Goal: Task Accomplishment & Management: Use online tool/utility

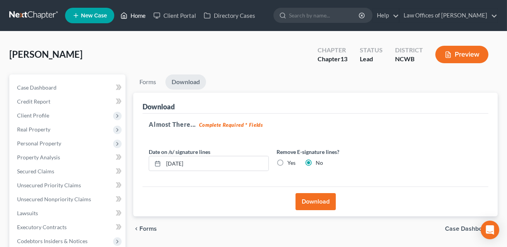
click at [141, 15] on link "Home" at bounding box center [133, 16] width 33 height 14
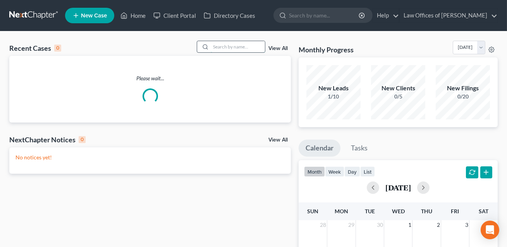
click at [214, 47] on input "search" at bounding box center [238, 46] width 54 height 11
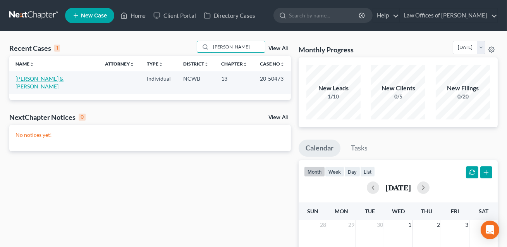
type input "[PERSON_NAME]"
click at [60, 79] on link "[PERSON_NAME] & [PERSON_NAME]" at bounding box center [40, 82] width 48 height 14
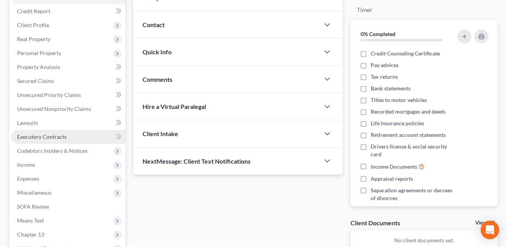
scroll to position [121, 0]
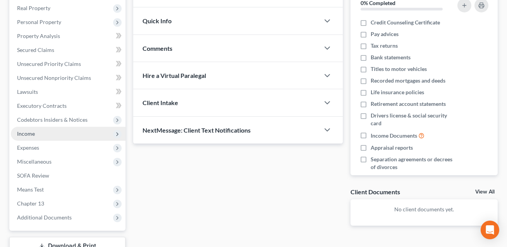
click at [34, 132] on span "Income" at bounding box center [26, 133] width 18 height 7
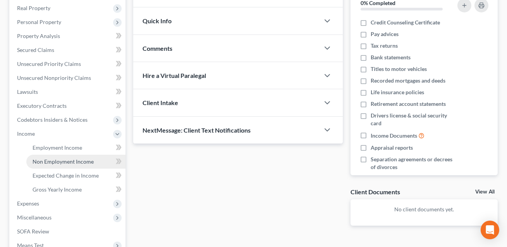
click at [48, 162] on span "Non Employment Income" at bounding box center [63, 161] width 61 height 7
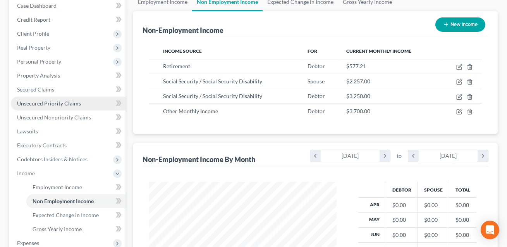
scroll to position [234, 0]
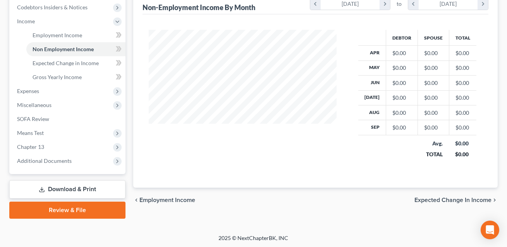
click at [93, 185] on link "Download & Print" at bounding box center [67, 189] width 116 height 18
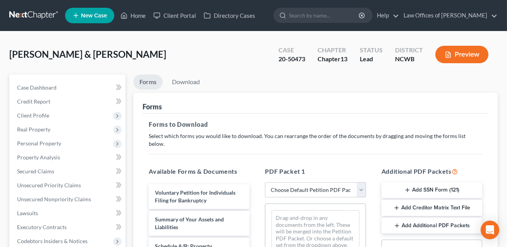
click at [286, 186] on select "Choose Default Petition PDF Packet Complete Bankruptcy Petition (all forms and …" at bounding box center [315, 190] width 101 height 16
select select "2"
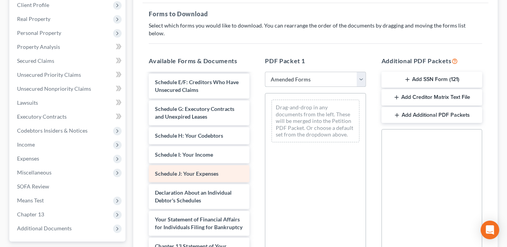
scroll to position [129, 0]
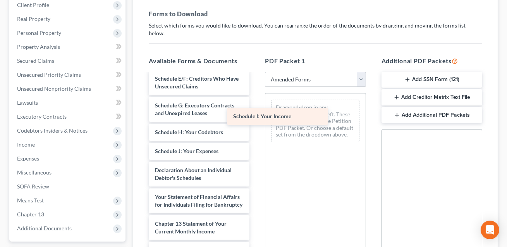
drag, startPoint x: 180, startPoint y: 142, endPoint x: 260, endPoint y: 114, distance: 84.1
click at [256, 114] on div "Schedule I: Your Income Voluntary Petition for Individuals Filing for Bankruptc…" at bounding box center [199, 141] width 113 height 395
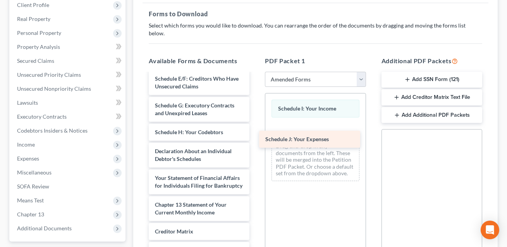
drag, startPoint x: 181, startPoint y: 141, endPoint x: 292, endPoint y: 137, distance: 110.9
click at [256, 137] on div "Schedule J: Your Expenses Voluntary Petition for Individuals Filing for Bankrup…" at bounding box center [199, 132] width 113 height 376
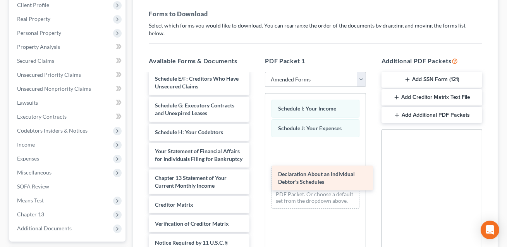
drag, startPoint x: 193, startPoint y: 148, endPoint x: 303, endPoint y: 175, distance: 113.3
click at [256, 180] on div "Declaration About an Individual Debtor's Schedules Voluntary Petition for Indiv…" at bounding box center [199, 118] width 113 height 349
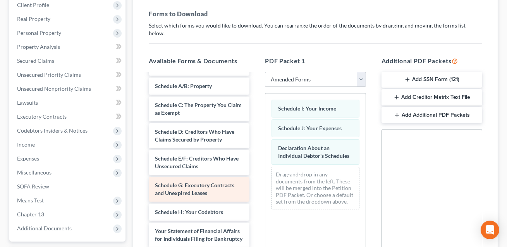
scroll to position [0, 0]
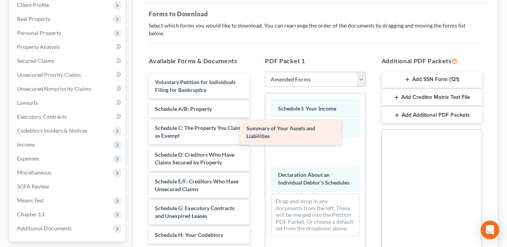
drag, startPoint x: 183, startPoint y: 102, endPoint x: 274, endPoint y: 130, distance: 95.7
click at [256, 130] on div "Summary of Your Assets and Liabilities Voluntary Petition for Individuals Filin…" at bounding box center [199, 235] width 113 height 322
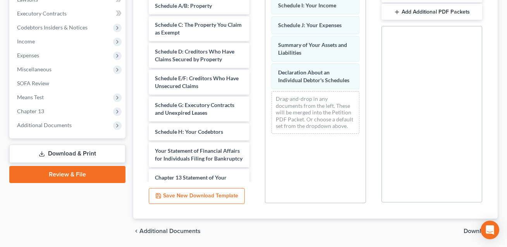
scroll to position [231, 0]
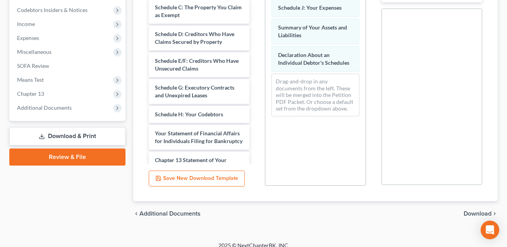
click at [472, 210] on span "Download" at bounding box center [478, 213] width 28 height 6
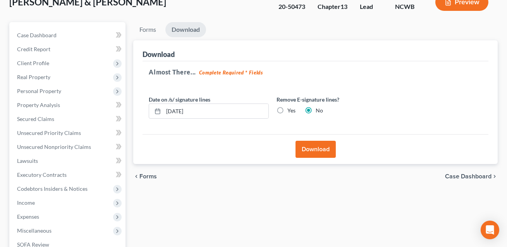
scroll to position [42, 0]
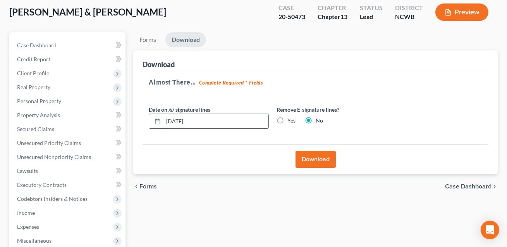
click at [180, 121] on input "[DATE]" at bounding box center [216, 121] width 105 height 15
type input "[DATE]"
click at [319, 160] on button "Download" at bounding box center [316, 159] width 40 height 17
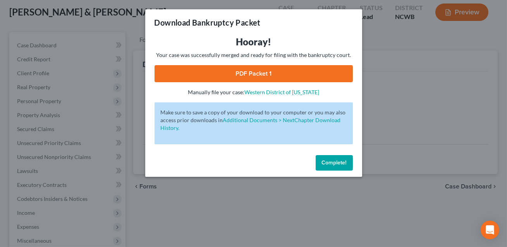
click at [249, 75] on link "PDF Packet 1" at bounding box center [254, 73] width 198 height 17
